Goal: Entertainment & Leisure: Browse casually

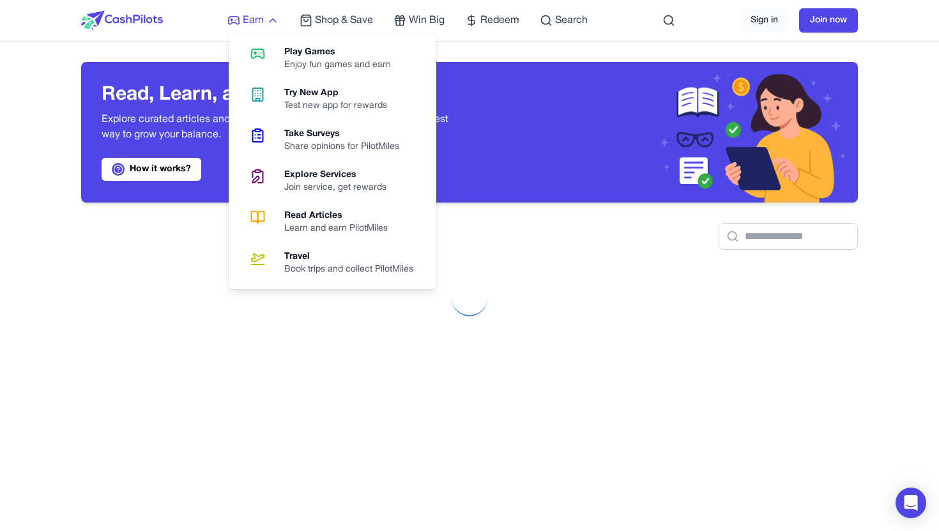
click at [247, 25] on span "Earn" at bounding box center [253, 20] width 21 height 15
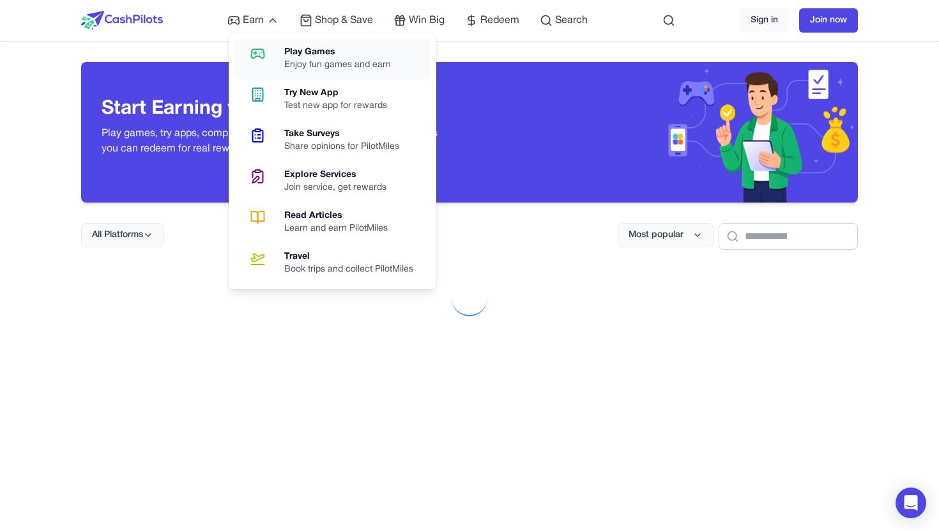
click at [303, 57] on div "Play Games" at bounding box center [342, 52] width 117 height 13
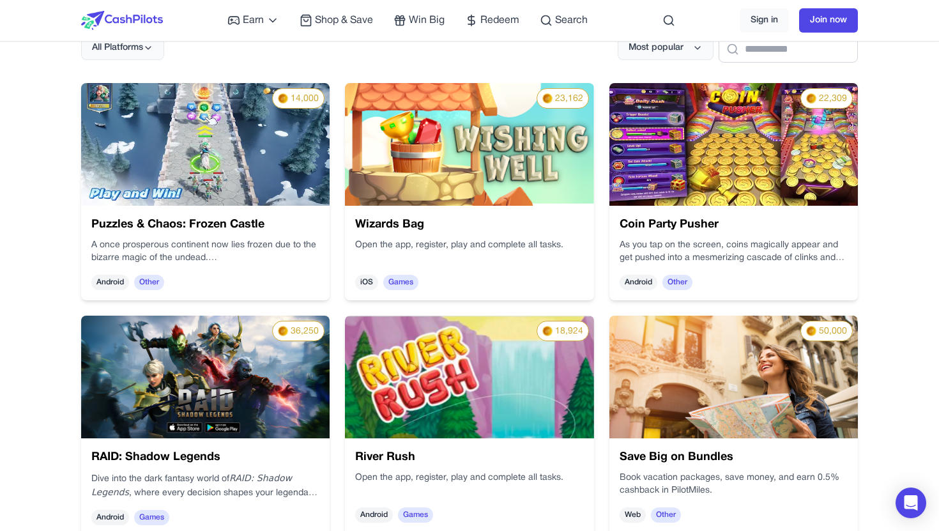
scroll to position [188, 0]
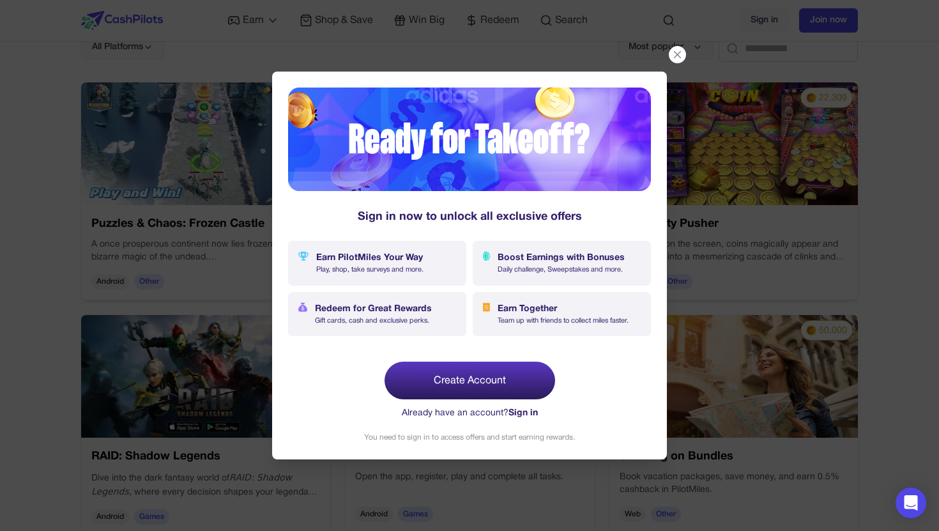
click at [671, 54] on icon at bounding box center [677, 55] width 12 height 12
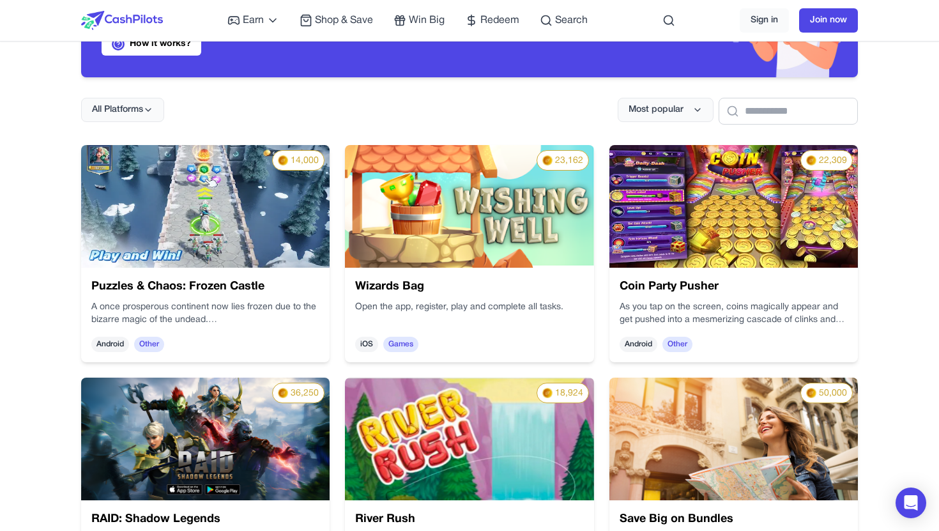
scroll to position [0, 0]
